Goal: Task Accomplishment & Management: Complete application form

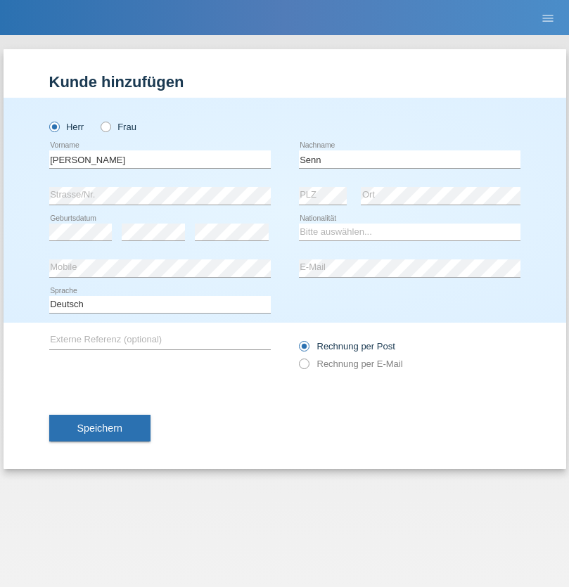
type input "Senn"
select select "CH"
select select "en"
radio input "true"
click at [160, 159] on input "text" at bounding box center [160, 160] width 222 height 18
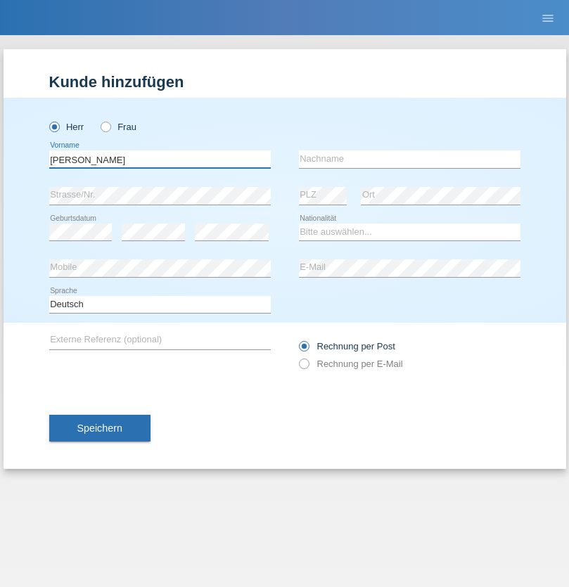
type input "Mohammad Qais"
click at [409, 159] on input "text" at bounding box center [410, 160] width 222 height 18
type input "Nemani"
select select "AF"
select select "C"
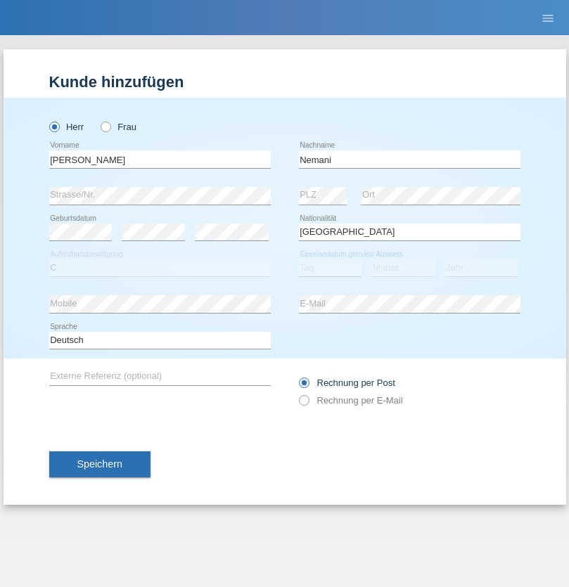
select select "02"
select select "01"
select select "2021"
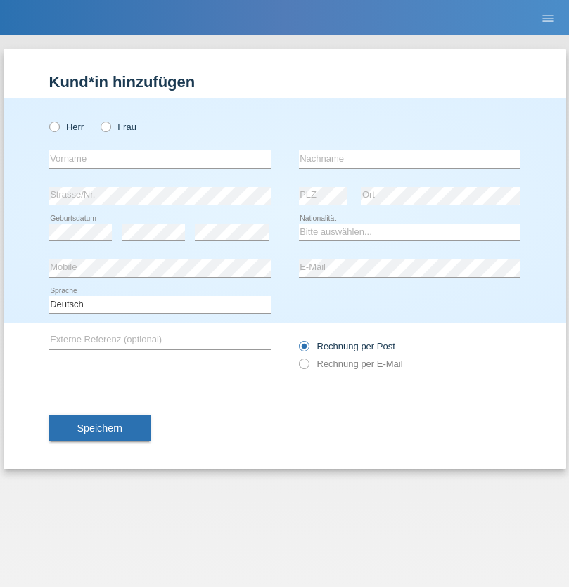
radio input "true"
click at [160, 159] on input "text" at bounding box center [160, 160] width 222 height 18
type input "Besart"
click at [409, 159] on input "text" at bounding box center [410, 160] width 222 height 18
type input "Emiri"
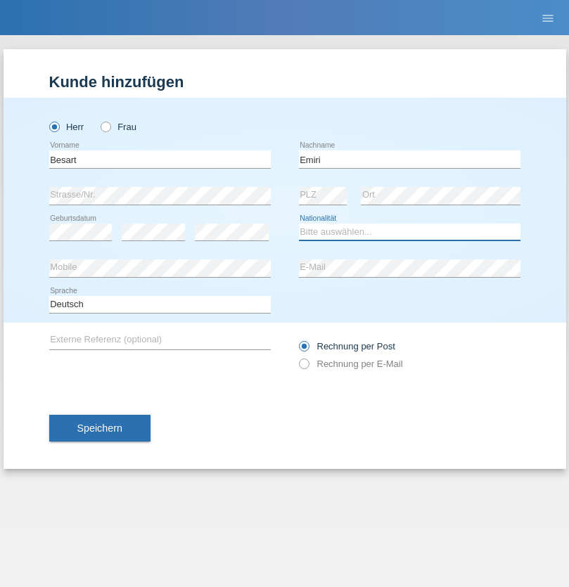
select select "XK"
select select "C"
select select "04"
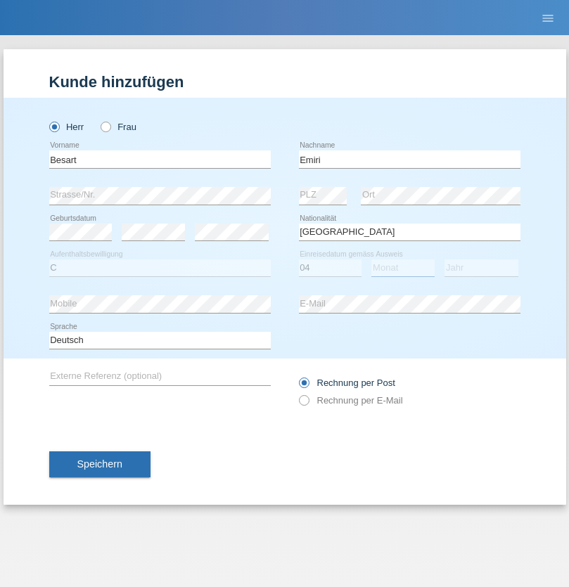
select select "04"
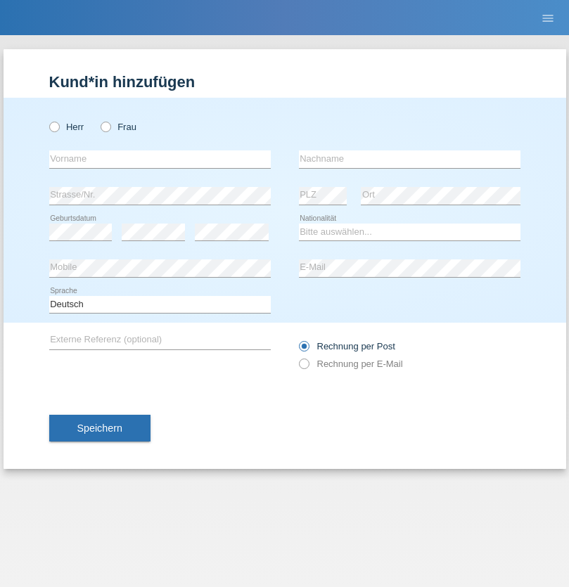
radio input "true"
click at [160, 159] on input "text" at bounding box center [160, 160] width 222 height 18
type input "Camille"
click at [409, 159] on input "text" at bounding box center [410, 160] width 222 height 18
type input "Jacquet"
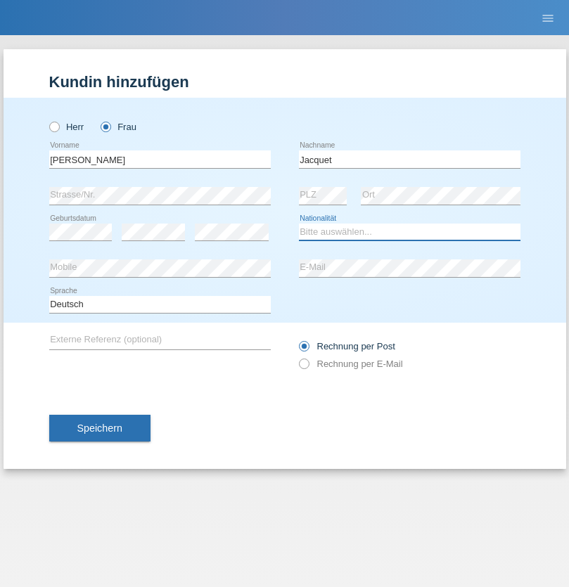
select select "CH"
radio input "true"
select select "DE"
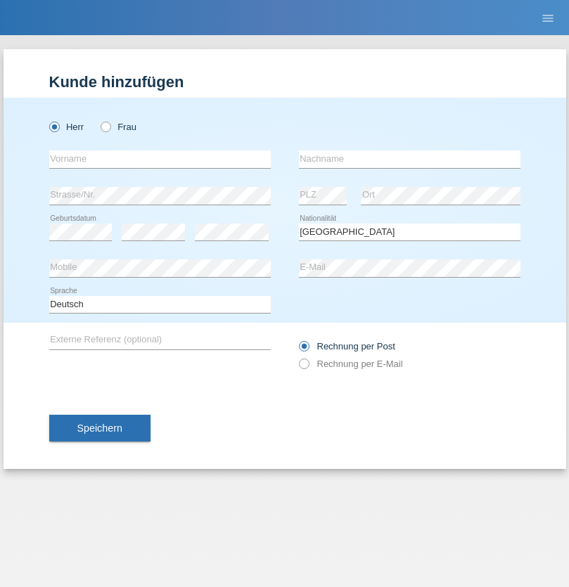
select select "C"
select select "07"
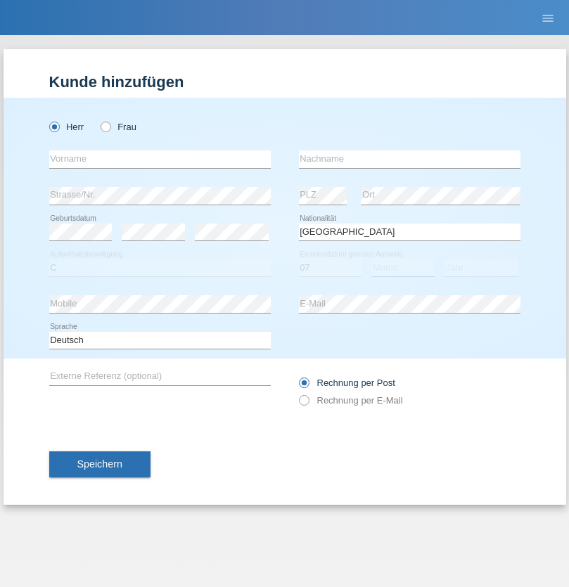
select select "11"
select select "1972"
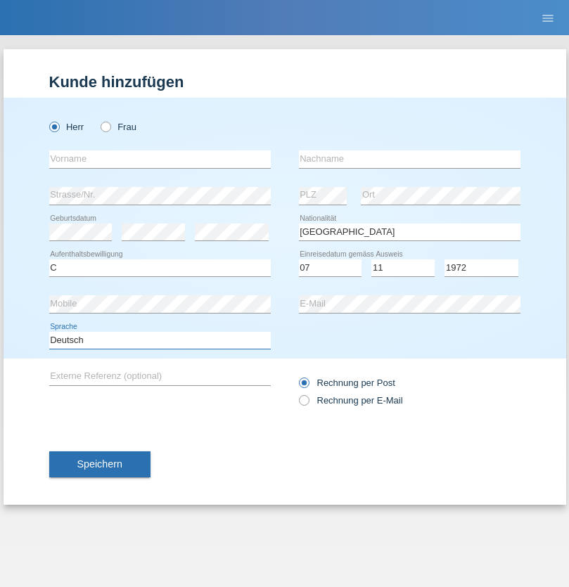
select select "en"
